Goal: Information Seeking & Learning: Learn about a topic

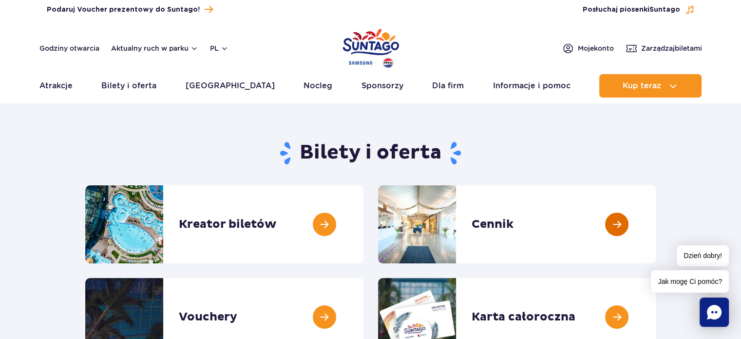
click at [656, 222] on link at bounding box center [656, 224] width 0 height 78
click at [656, 224] on link at bounding box center [656, 224] width 0 height 78
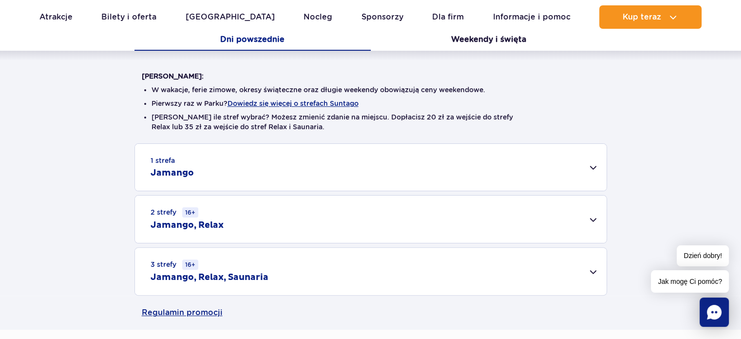
scroll to position [215, 0]
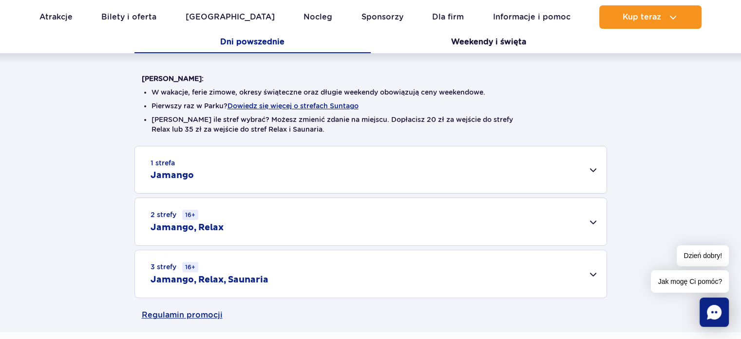
click at [177, 212] on small "2 strefy 16+" at bounding box center [175, 214] width 48 height 10
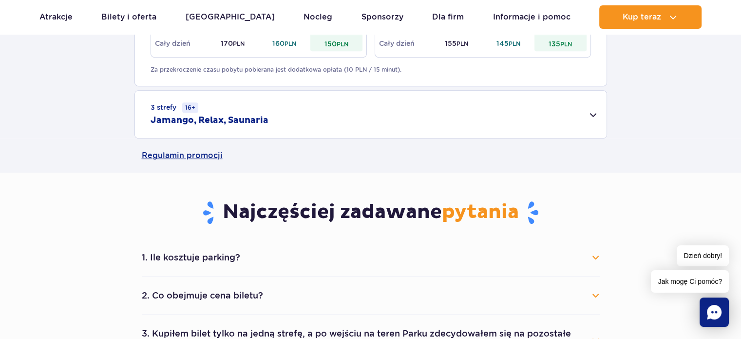
scroll to position [510, 0]
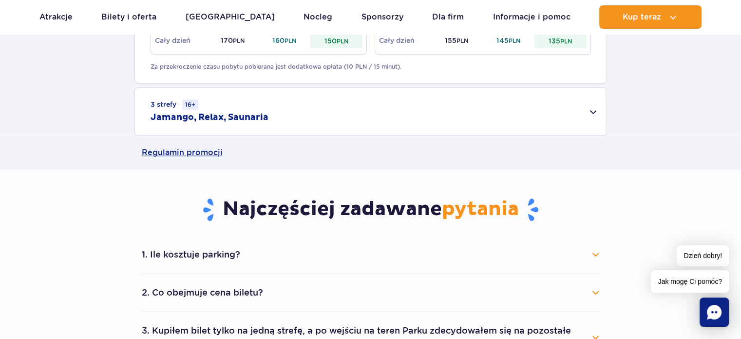
click at [596, 254] on button "1. Ile kosztuje parking?" at bounding box center [371, 254] width 458 height 21
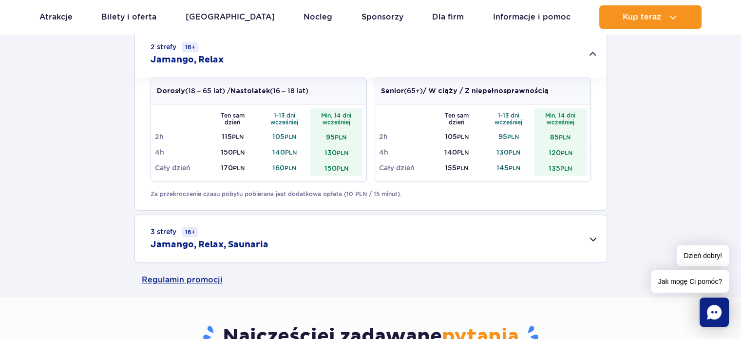
scroll to position [385, 0]
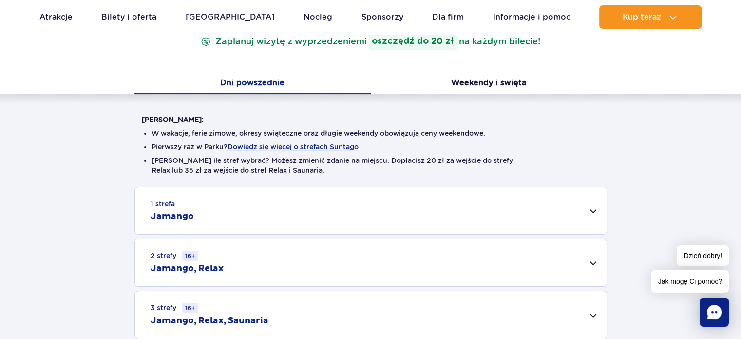
scroll to position [189, 0]
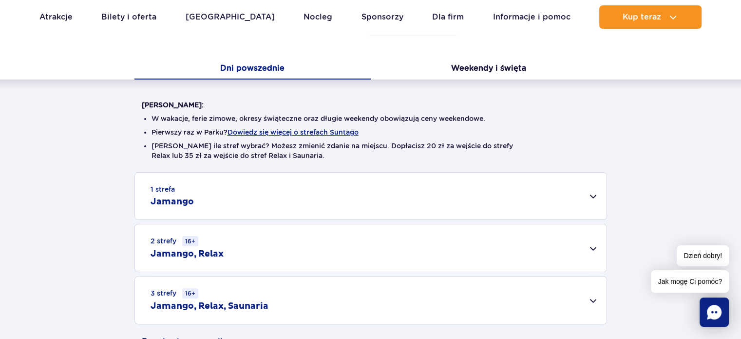
click at [425, 245] on div "2 strefy 16+ Jamango, Relax" at bounding box center [371, 247] width 472 height 47
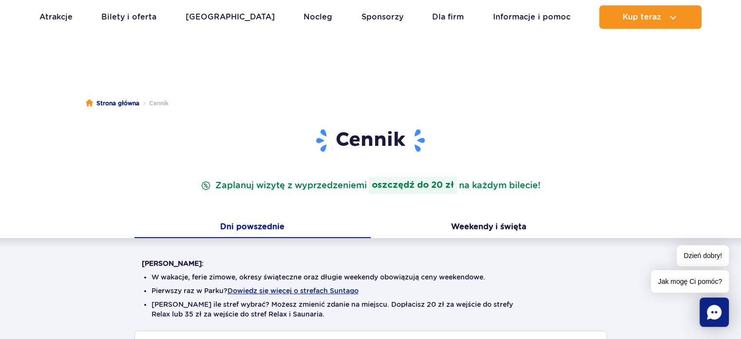
scroll to position [0, 0]
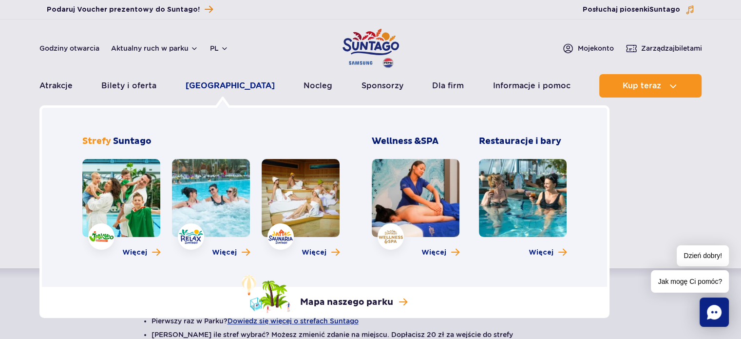
click at [224, 89] on link "[GEOGRAPHIC_DATA]" at bounding box center [230, 85] width 89 height 23
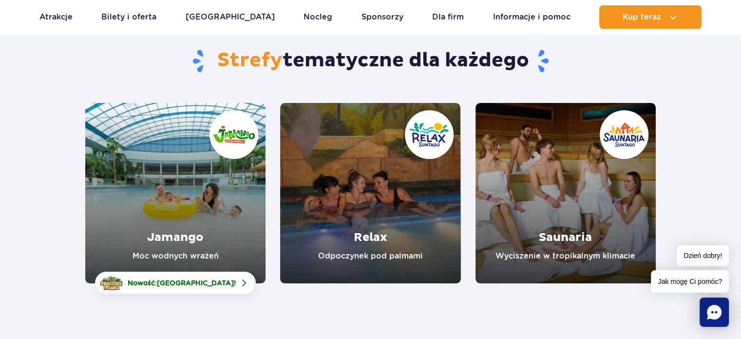
scroll to position [117, 0]
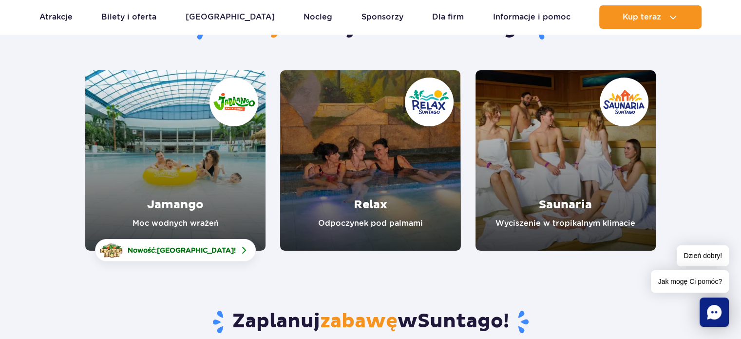
click at [368, 139] on link "Relax" at bounding box center [370, 160] width 180 height 180
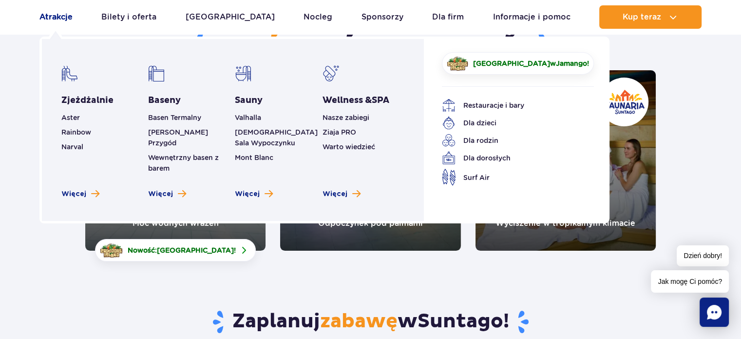
click at [59, 18] on link "Atrakcje" at bounding box center [55, 16] width 33 height 23
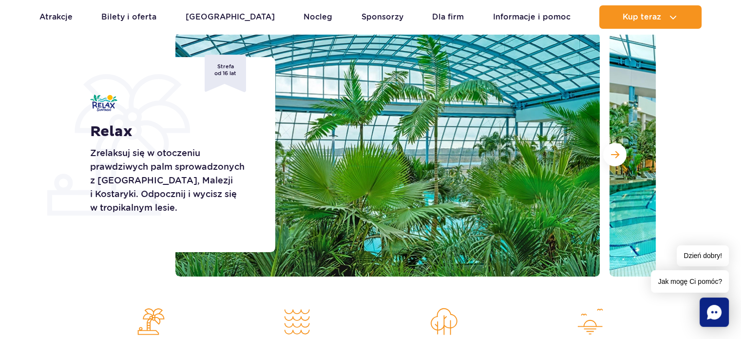
scroll to position [129, 0]
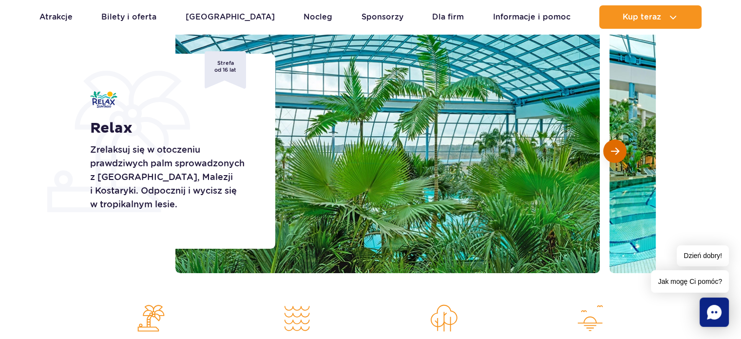
click at [619, 150] on button "Następny slajd" at bounding box center [614, 150] width 23 height 23
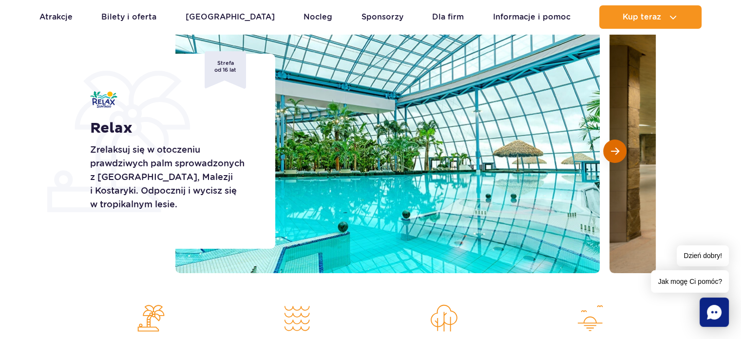
click at [619, 150] on button "Następny slajd" at bounding box center [614, 150] width 23 height 23
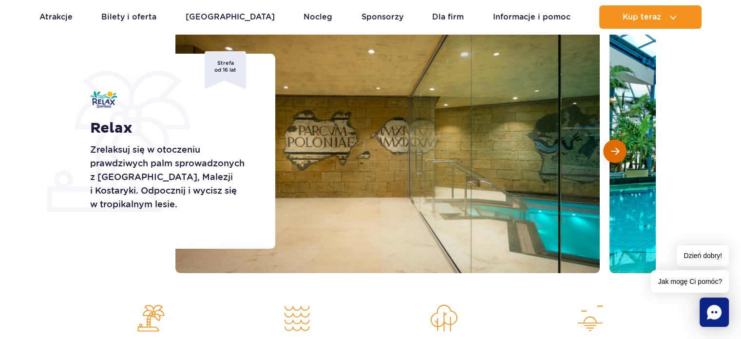
click at [619, 150] on button "Następny slajd" at bounding box center [614, 150] width 23 height 23
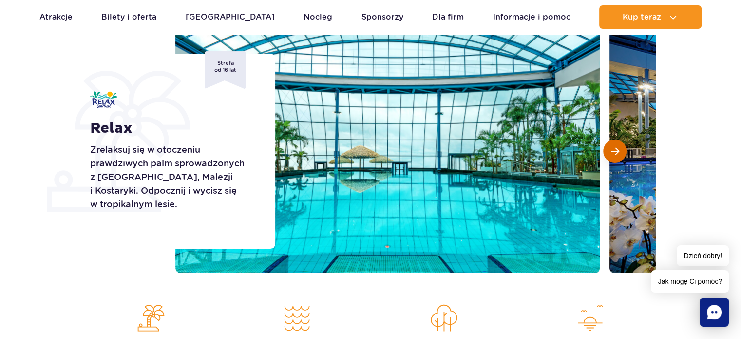
click at [619, 150] on button "Następny slajd" at bounding box center [614, 150] width 23 height 23
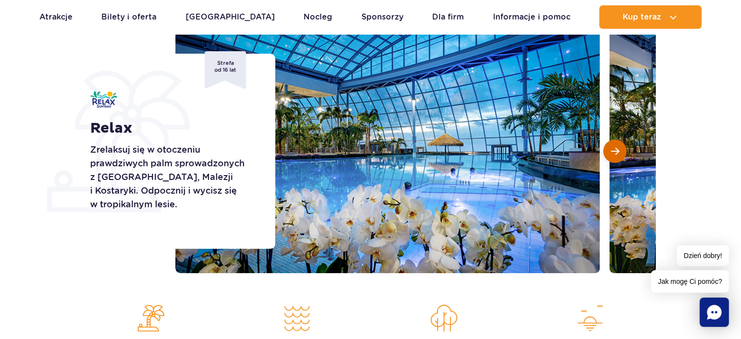
click at [619, 150] on button "Następny slajd" at bounding box center [614, 150] width 23 height 23
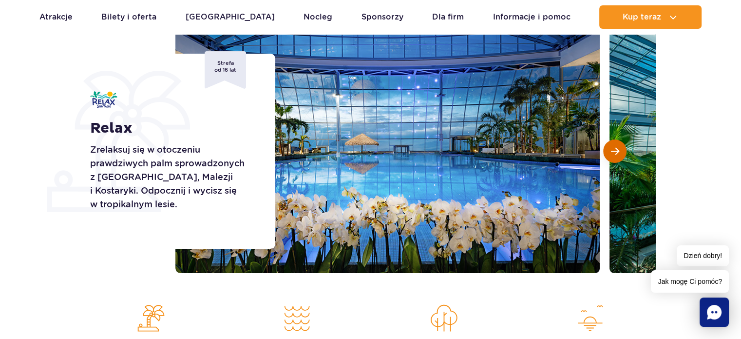
click at [619, 150] on button "Następny slajd" at bounding box center [614, 150] width 23 height 23
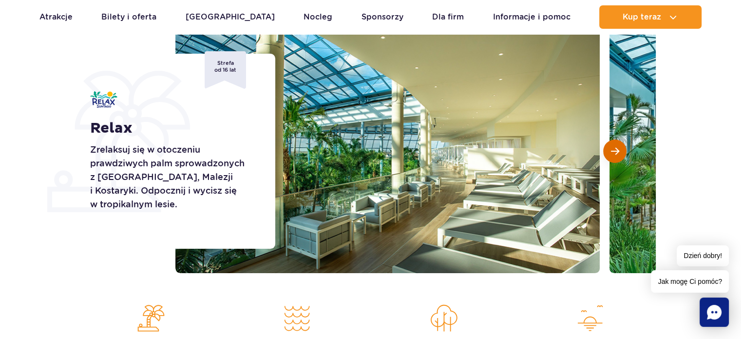
click at [619, 150] on button "Następny slajd" at bounding box center [614, 150] width 23 height 23
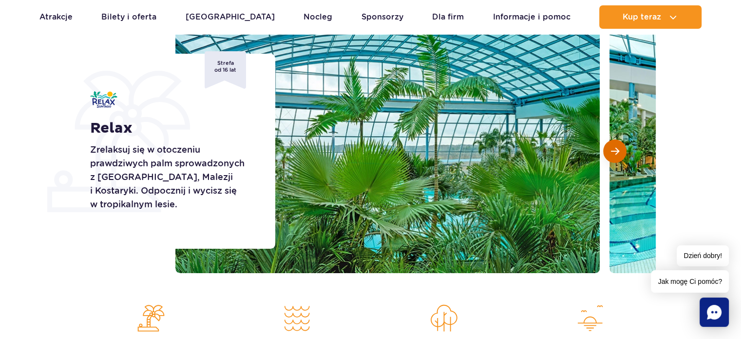
click at [619, 150] on button "Następny slajd" at bounding box center [614, 150] width 23 height 23
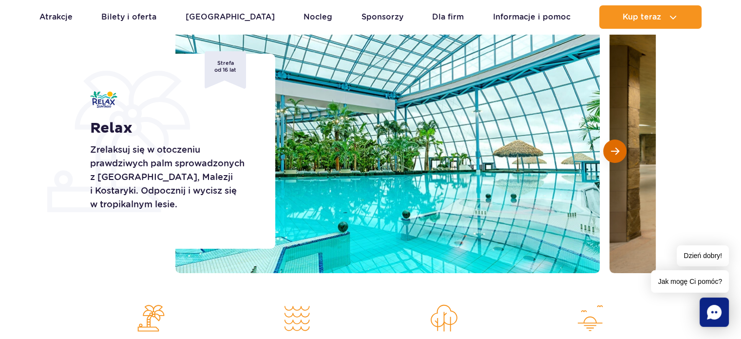
click at [619, 150] on button "Następny slajd" at bounding box center [614, 150] width 23 height 23
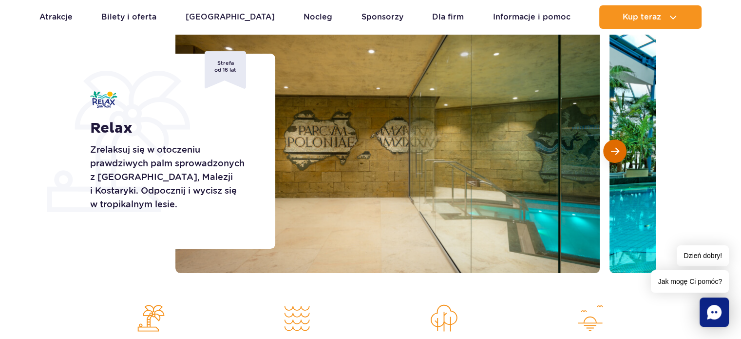
click at [619, 150] on button "Następny slajd" at bounding box center [614, 150] width 23 height 23
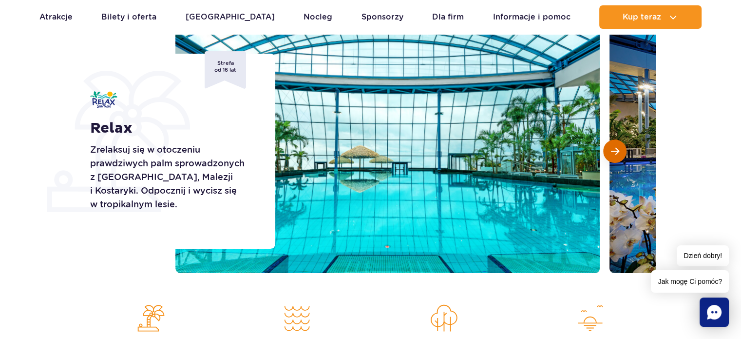
click at [619, 150] on button "Następny slajd" at bounding box center [614, 150] width 23 height 23
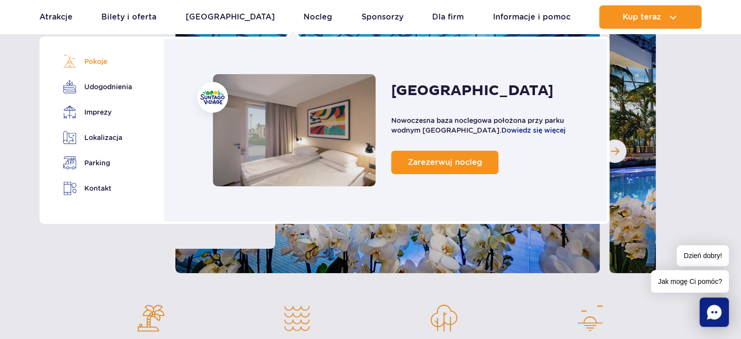
click at [94, 66] on link "Pokoje" at bounding box center [96, 62] width 66 height 14
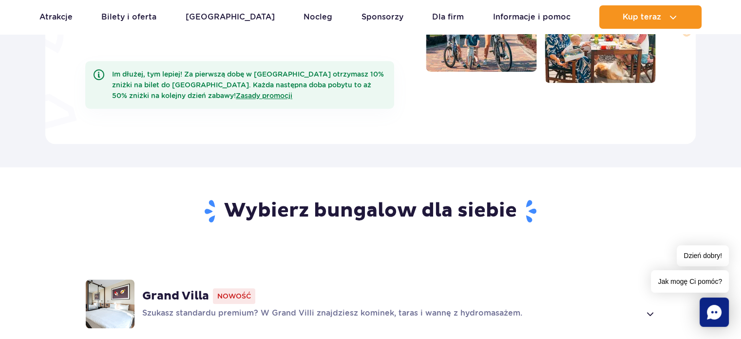
scroll to position [448, 0]
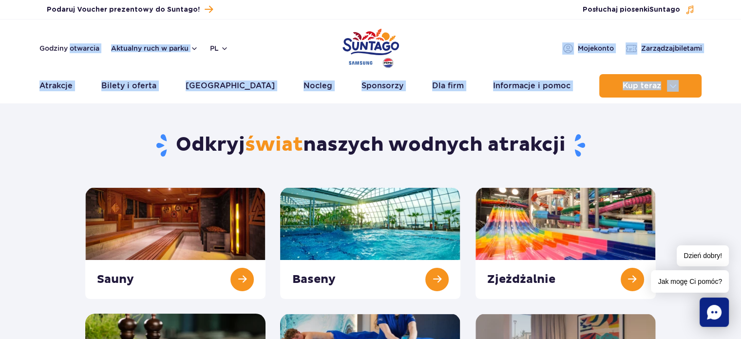
drag, startPoint x: 105, startPoint y: 111, endPoint x: 22, endPoint y: 57, distance: 99.0
click at [22, 57] on header "Godziny otwarcia Aktualny ruch w parku pl PL EN UA Moje konto Zarządzaj biletam…" at bounding box center [370, 60] width 741 height 83
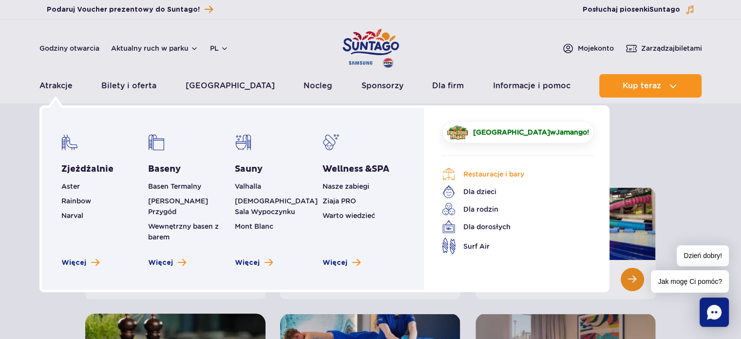
click at [466, 172] on link "Restauracje i bary" at bounding box center [510, 174] width 137 height 14
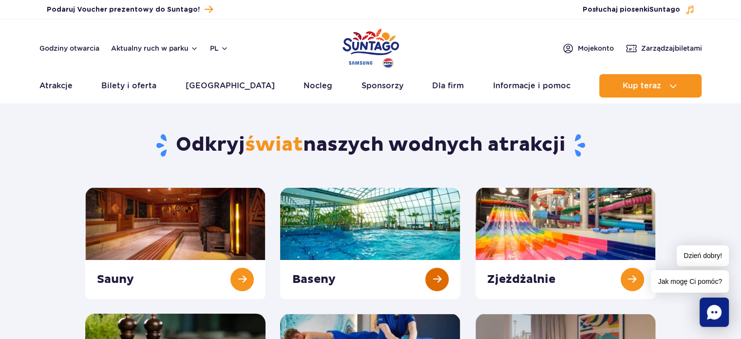
click at [376, 233] on link at bounding box center [370, 243] width 180 height 112
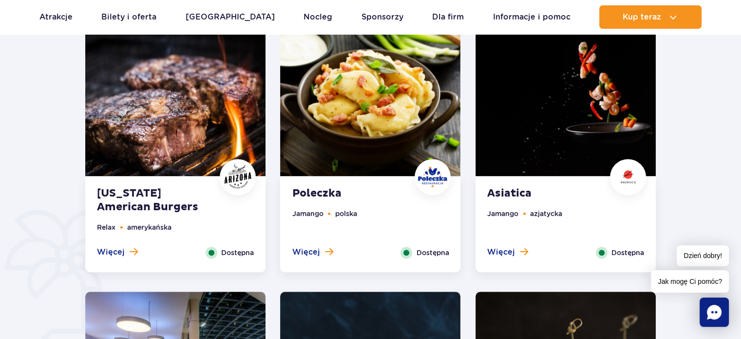
scroll to position [487, 0]
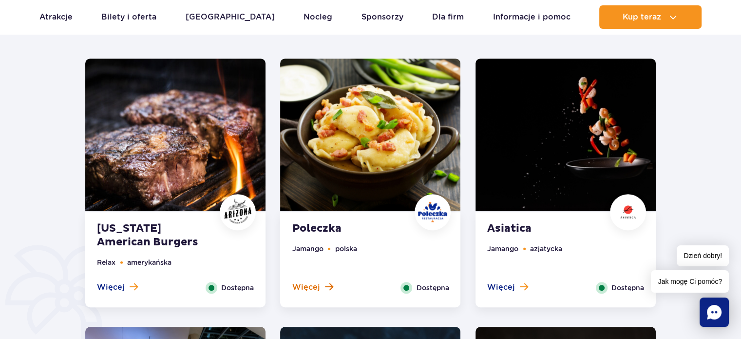
click at [303, 283] on span "Więcej" at bounding box center [306, 287] width 28 height 11
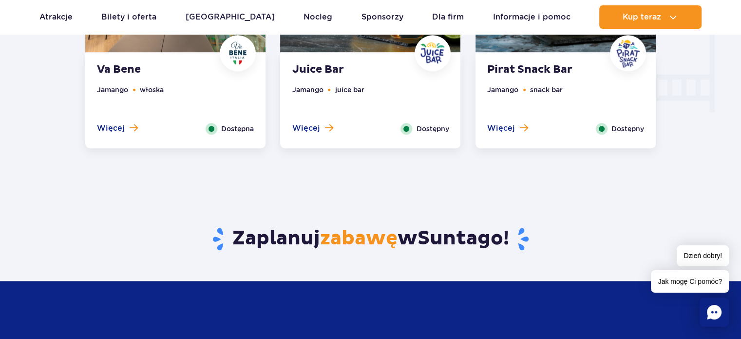
scroll to position [1270, 0]
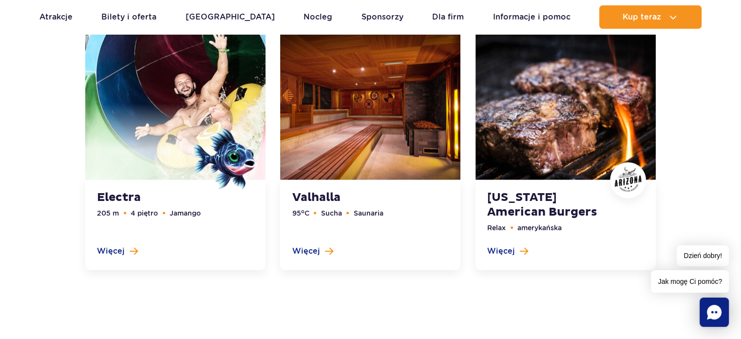
scroll to position [2330, 0]
